Goal: Contribute content: Contribute content

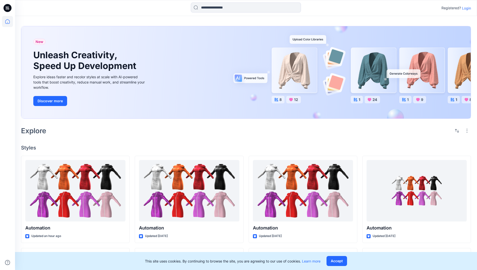
click at [465, 8] on p "Login" at bounding box center [466, 8] width 9 height 5
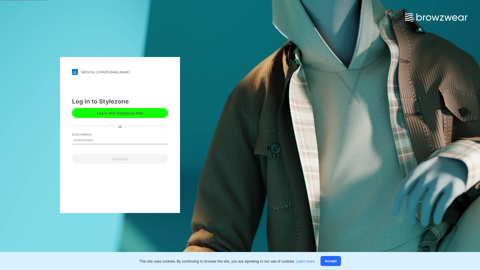
click at [99, 140] on input "Email Address" at bounding box center [120, 141] width 96 height 8
type input "**********"
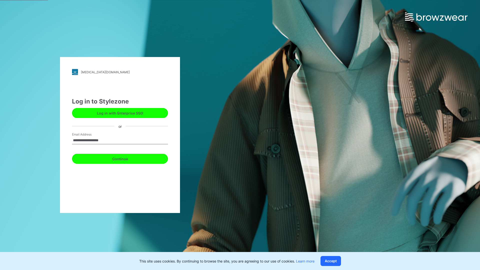
click at [126, 158] on button "Continue" at bounding box center [120, 159] width 96 height 10
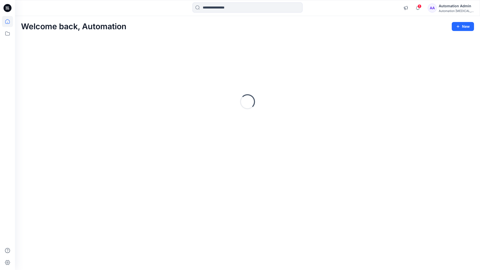
click at [10, 22] on icon at bounding box center [7, 21] width 5 height 5
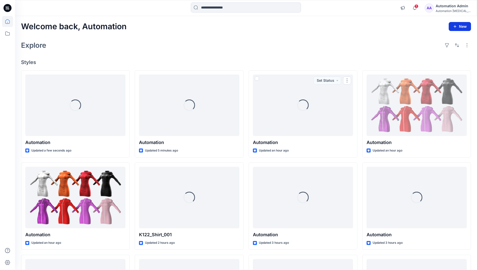
click at [455, 24] on button "New" at bounding box center [459, 26] width 22 height 9
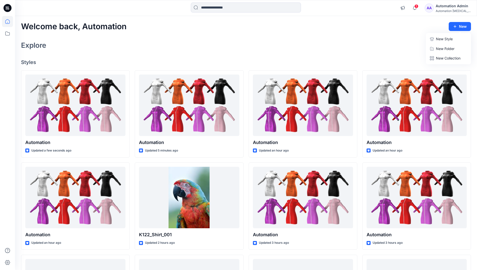
click at [443, 39] on p "New Style" at bounding box center [444, 39] width 17 height 6
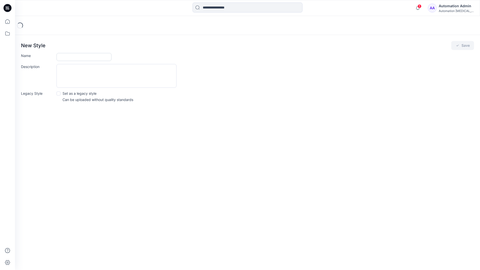
click at [70, 58] on input "Name" at bounding box center [84, 57] width 55 height 8
type input "**********"
click at [461, 47] on button "Save" at bounding box center [463, 45] width 23 height 9
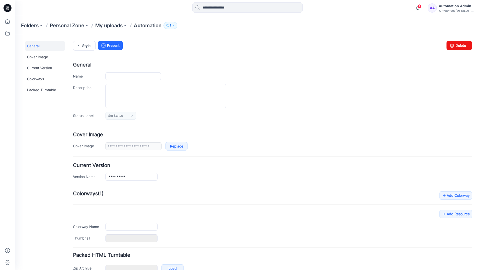
type input "**********"
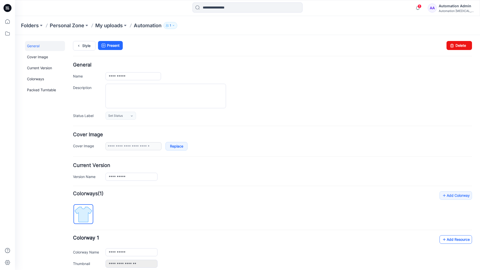
click at [452, 239] on link "Add Resource" at bounding box center [456, 239] width 33 height 9
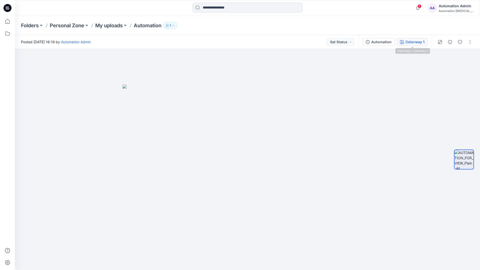
click at [405, 43] on button "Colorway 1" at bounding box center [412, 42] width 31 height 8
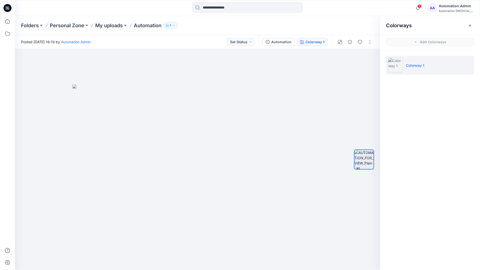
click at [431, 66] on li "Colorway 1" at bounding box center [430, 65] width 88 height 19
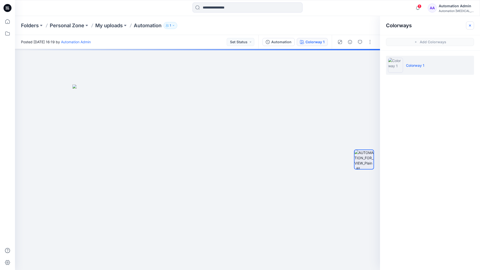
click at [473, 25] on button "button" at bounding box center [470, 26] width 8 height 8
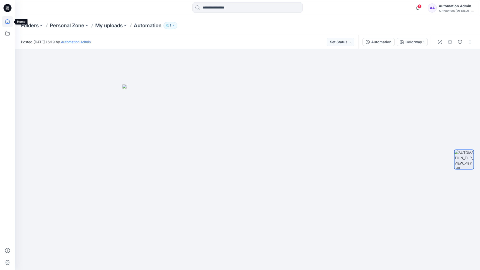
click at [9, 22] on icon at bounding box center [7, 21] width 11 height 11
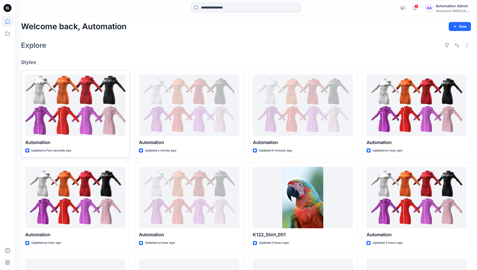
click at [90, 106] on div at bounding box center [75, 106] width 100 height 62
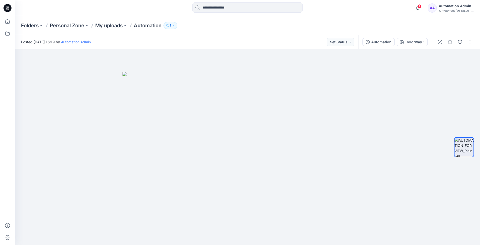
click at [393, 20] on div "Folders Personal Zone My uploads Automation 1" at bounding box center [247, 25] width 465 height 19
click at [456, 6] on div "Automation Admin" at bounding box center [456, 6] width 35 height 6
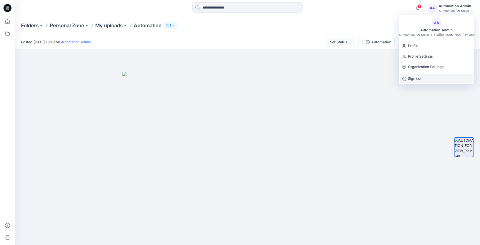
click at [425, 78] on div "Sign out" at bounding box center [436, 79] width 73 height 10
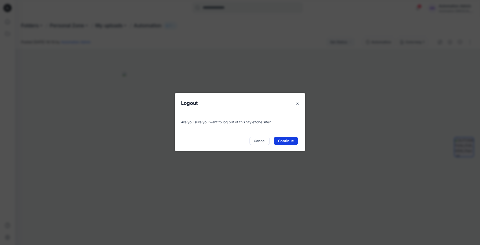
click at [288, 140] on button "Continue" at bounding box center [286, 141] width 24 height 8
